Goal: Navigation & Orientation: Understand site structure

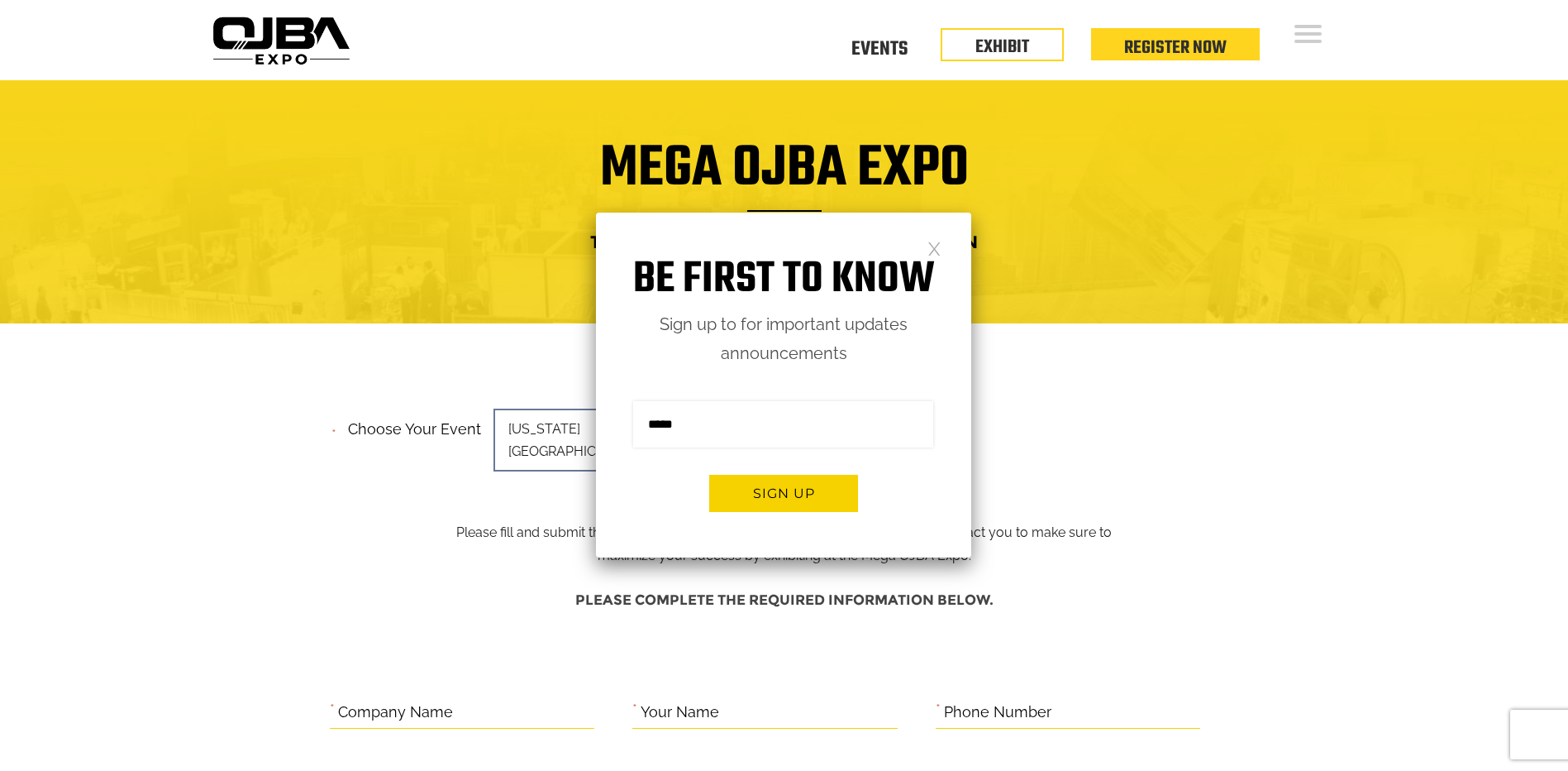
click at [943, 252] on div "Be first to know Sign up to for important updates announcements Sign me up for …" at bounding box center [783, 385] width 376 height 345
click at [935, 253] on link at bounding box center [934, 247] width 14 height 14
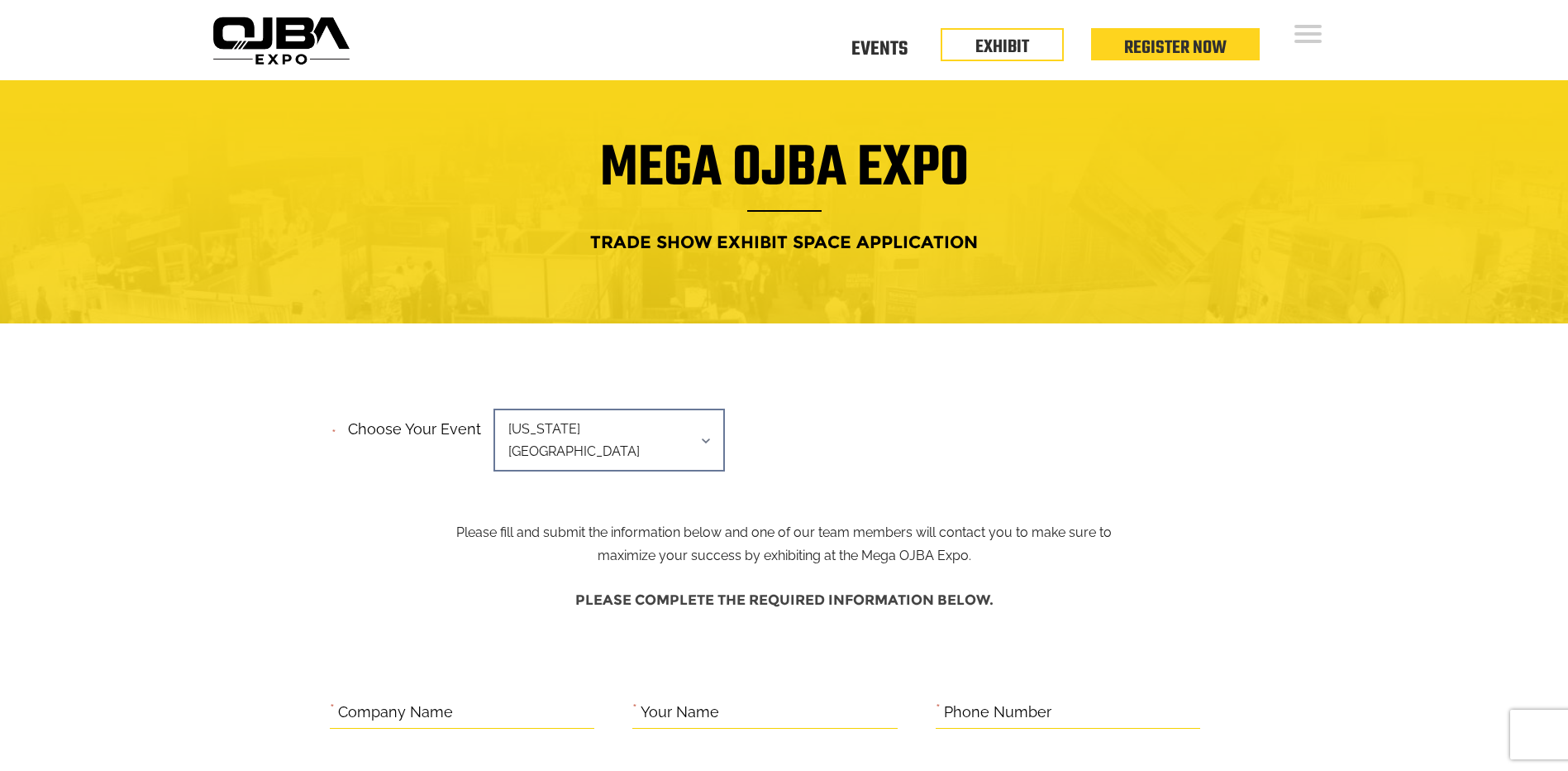
click at [248, 27] on img at bounding box center [281, 41] width 150 height 60
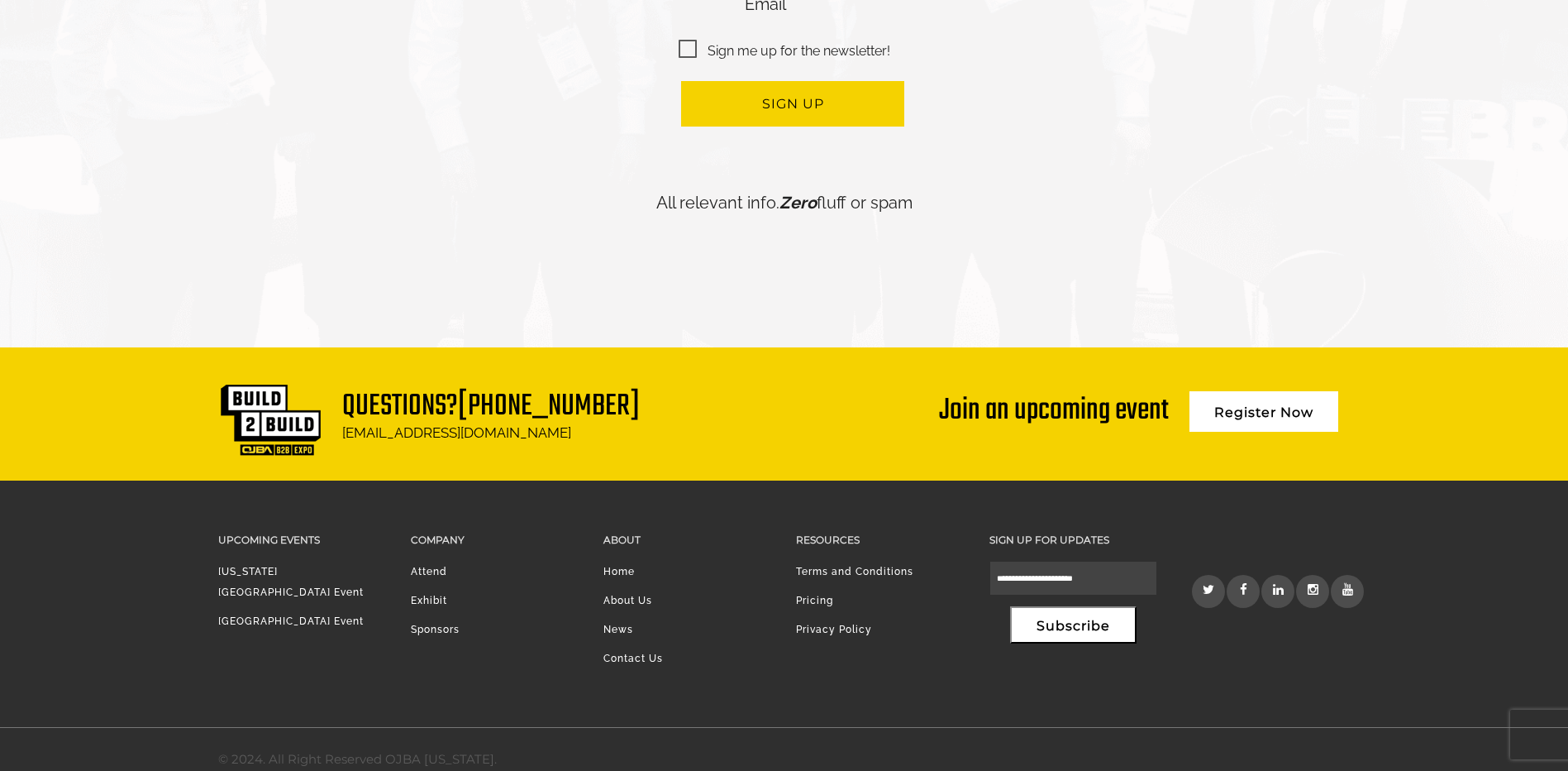
click at [550, 619] on li "Sponsors" at bounding box center [495, 633] width 168 height 29
click at [637, 595] on link "About Us" at bounding box center [627, 600] width 48 height 11
